Goal: Complete application form

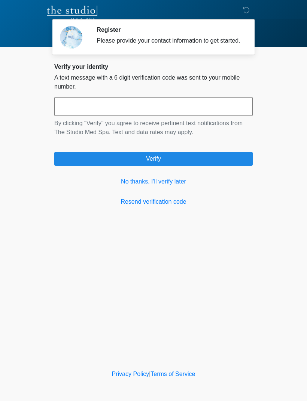
click at [129, 186] on link "No thanks, I'll verify later" at bounding box center [153, 181] width 198 height 9
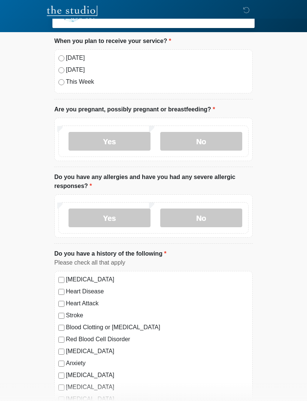
scroll to position [29, 0]
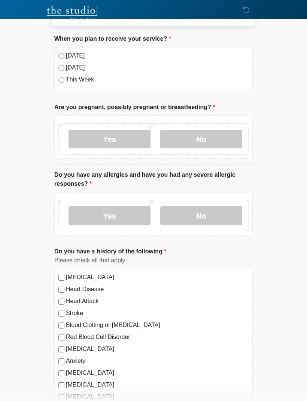
click at [217, 145] on label "No" at bounding box center [201, 139] width 82 height 19
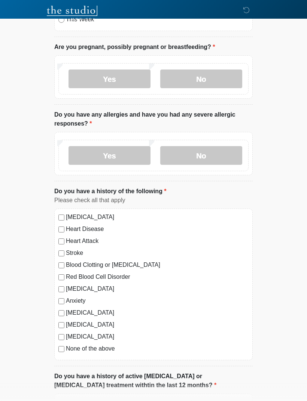
scroll to position [90, 0]
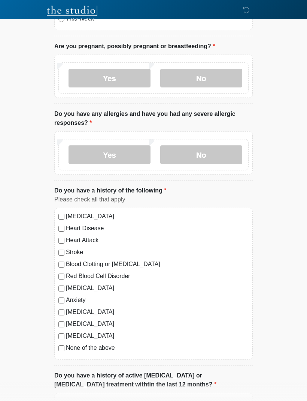
click at [221, 159] on label "No" at bounding box center [201, 155] width 82 height 19
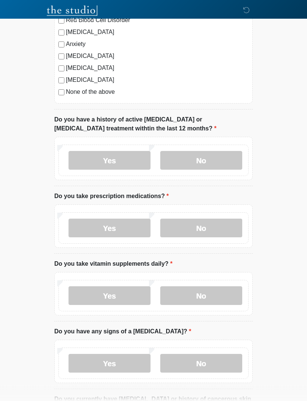
scroll to position [346, 0]
click at [223, 156] on label "No" at bounding box center [201, 160] width 82 height 19
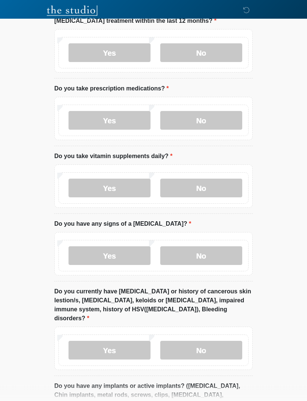
scroll to position [454, 0]
click at [223, 123] on label "No" at bounding box center [201, 120] width 82 height 19
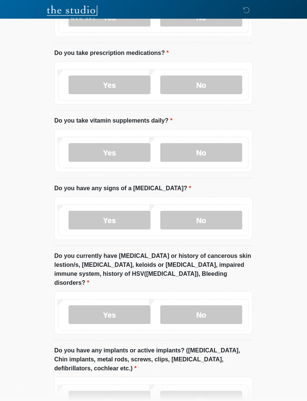
scroll to position [490, 0]
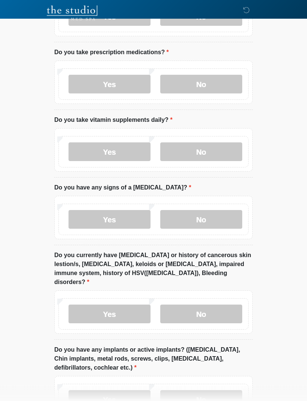
click at [211, 165] on div "Yes No" at bounding box center [153, 152] width 190 height 31
click at [221, 157] on label "No" at bounding box center [201, 152] width 82 height 19
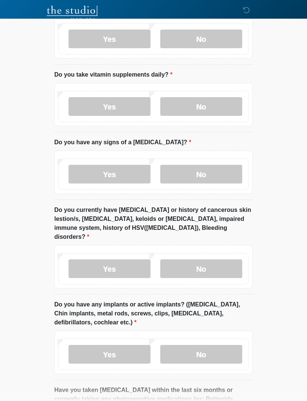
click at [220, 177] on label "No" at bounding box center [201, 174] width 82 height 19
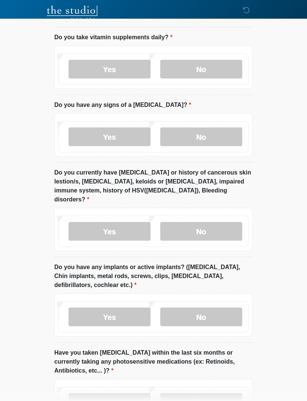
scroll to position [573, 0]
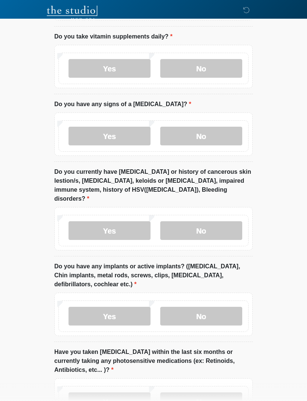
click at [217, 223] on label "No" at bounding box center [201, 230] width 82 height 19
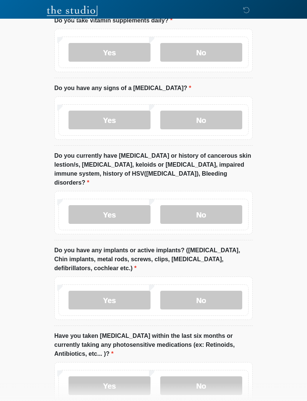
scroll to position [626, 0]
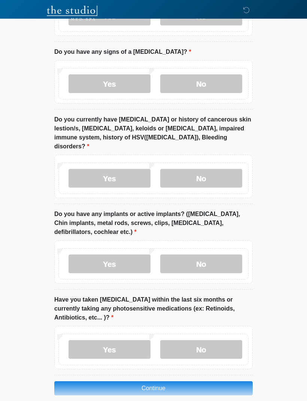
click at [213, 259] on label "No" at bounding box center [201, 264] width 82 height 19
click at [212, 340] on label "No" at bounding box center [201, 349] width 82 height 19
click at [220, 382] on button "Continue" at bounding box center [153, 389] width 198 height 14
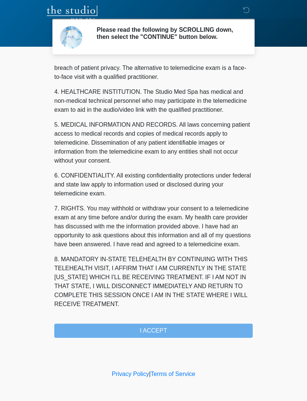
scroll to position [191, 0]
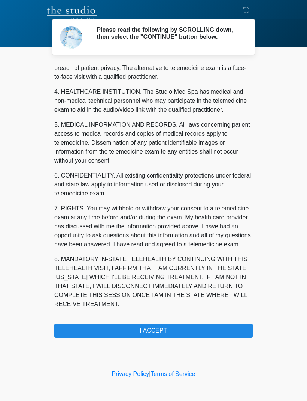
click at [201, 332] on button "I ACCEPT" at bounding box center [153, 331] width 198 height 14
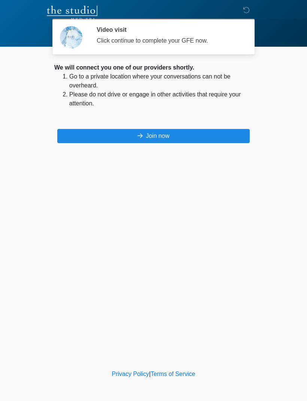
click at [228, 134] on button "Join now" at bounding box center [153, 136] width 192 height 14
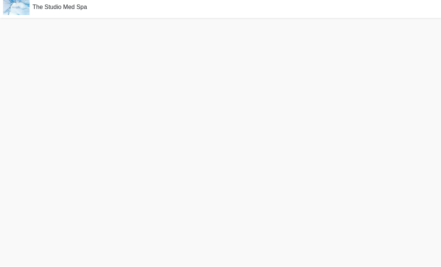
scroll to position [9, 0]
